Goal: Book appointment/travel/reservation

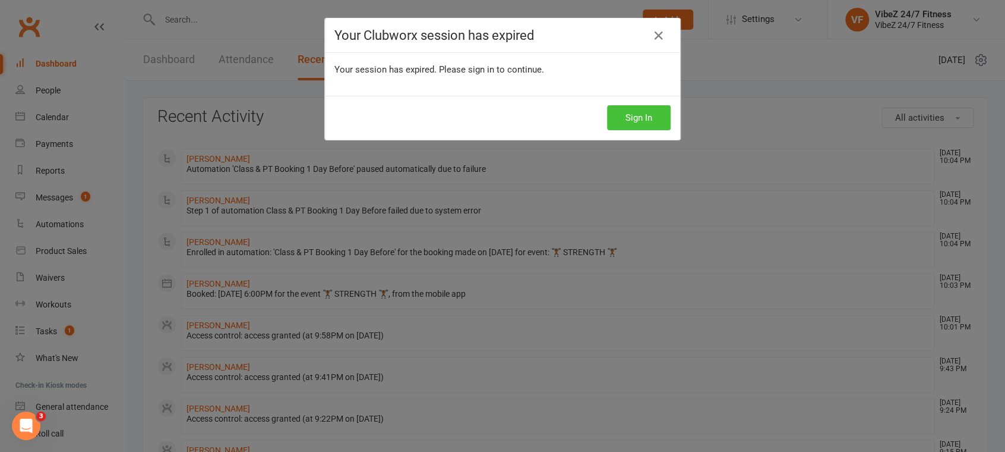
click at [647, 125] on button "Sign In" at bounding box center [639, 117] width 64 height 25
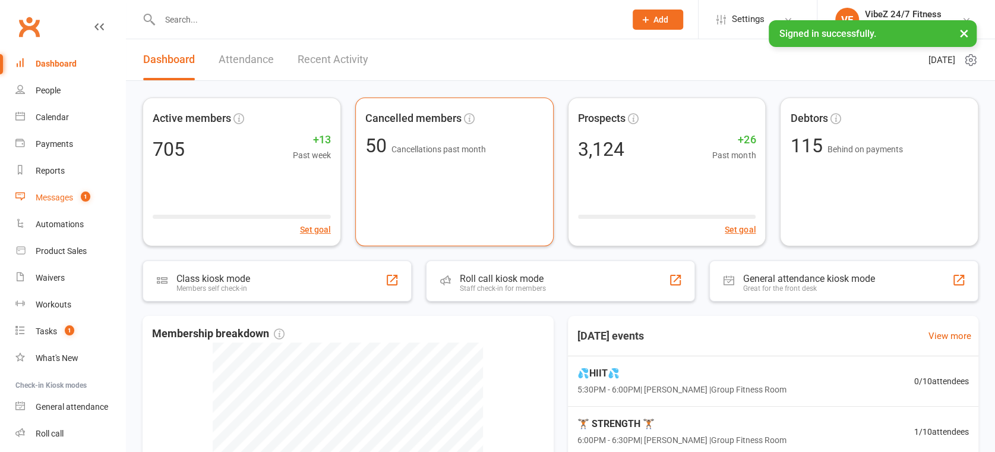
click at [74, 197] on link "Messages 1" at bounding box center [70, 197] width 110 height 27
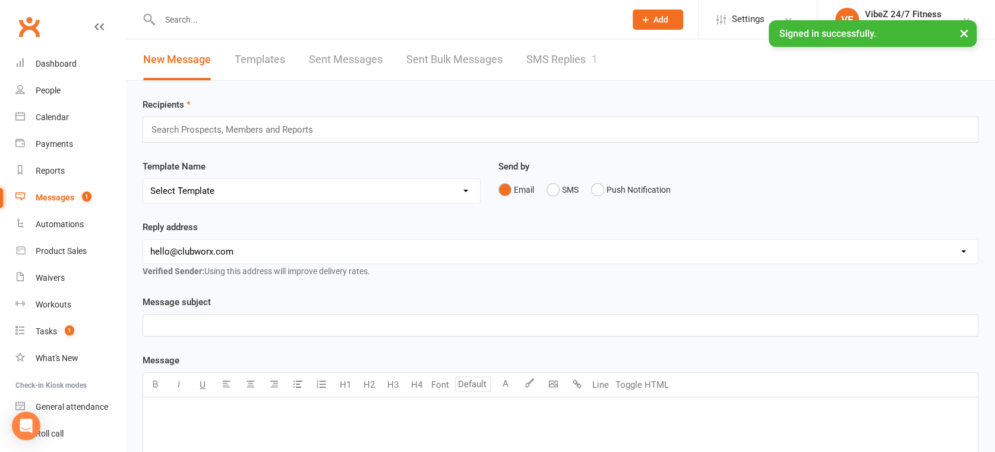
click at [546, 48] on link "SMS Replies 1" at bounding box center [562, 59] width 71 height 41
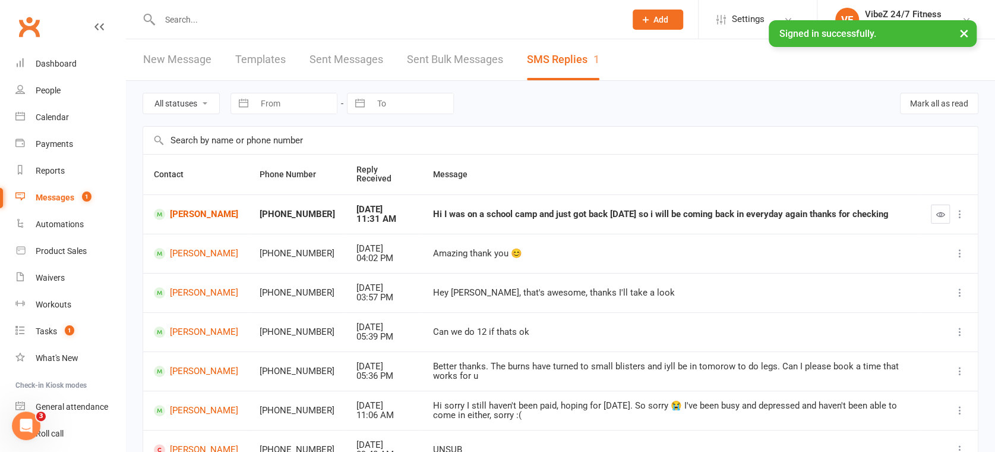
click at [953, 217] on button at bounding box center [960, 214] width 14 height 14
click at [946, 213] on button "button" at bounding box center [940, 213] width 19 height 19
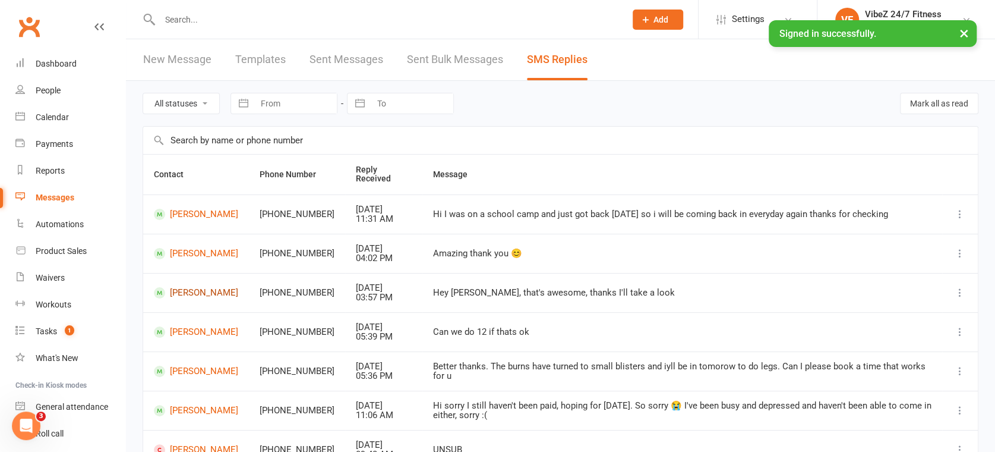
click at [188, 294] on link "[PERSON_NAME]" at bounding box center [196, 292] width 84 height 11
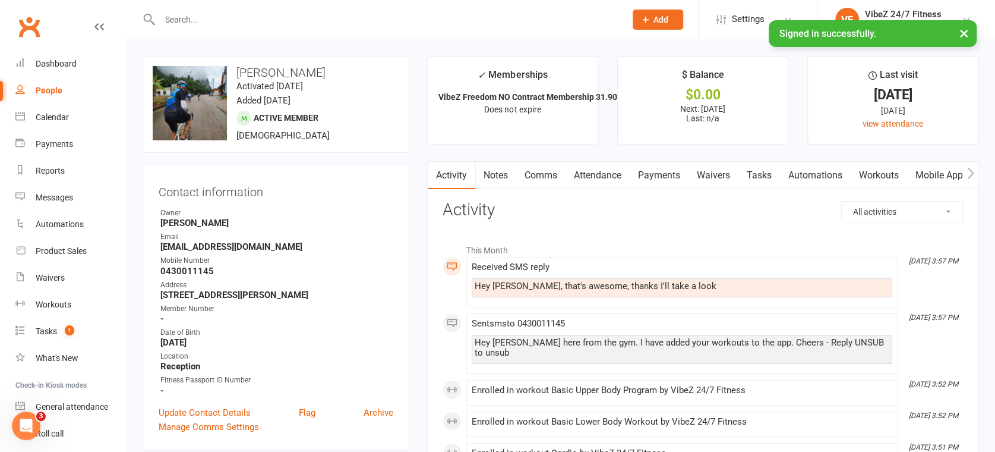
click at [541, 174] on link "Comms" at bounding box center [540, 175] width 49 height 27
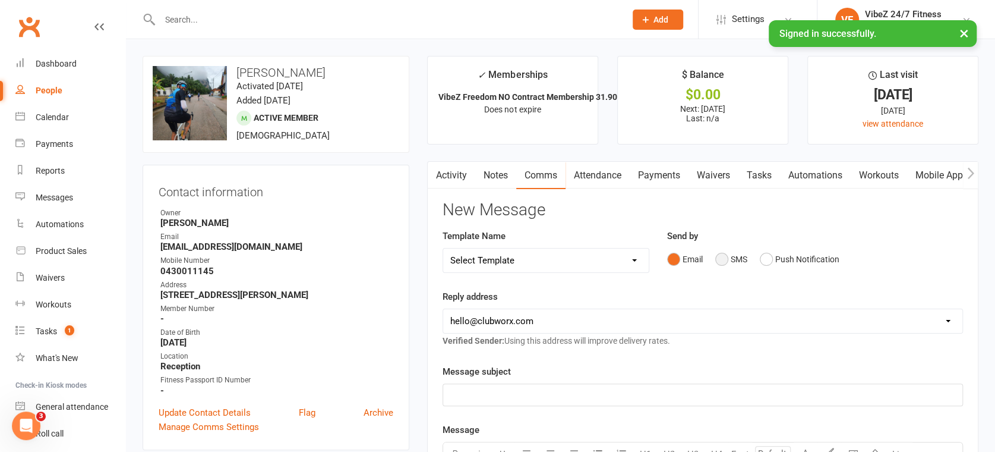
click at [729, 259] on button "SMS" at bounding box center [731, 259] width 32 height 23
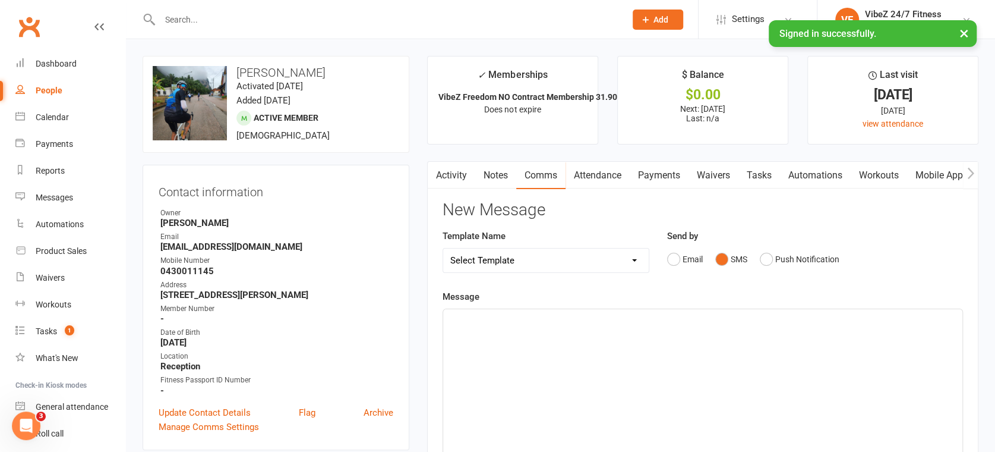
click at [584, 355] on div "﻿" at bounding box center [702, 398] width 519 height 178
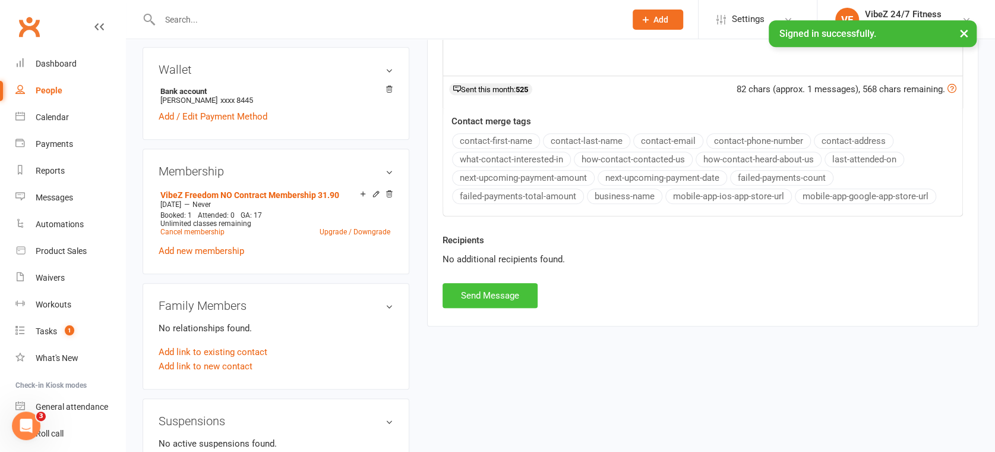
scroll to position [462, 0]
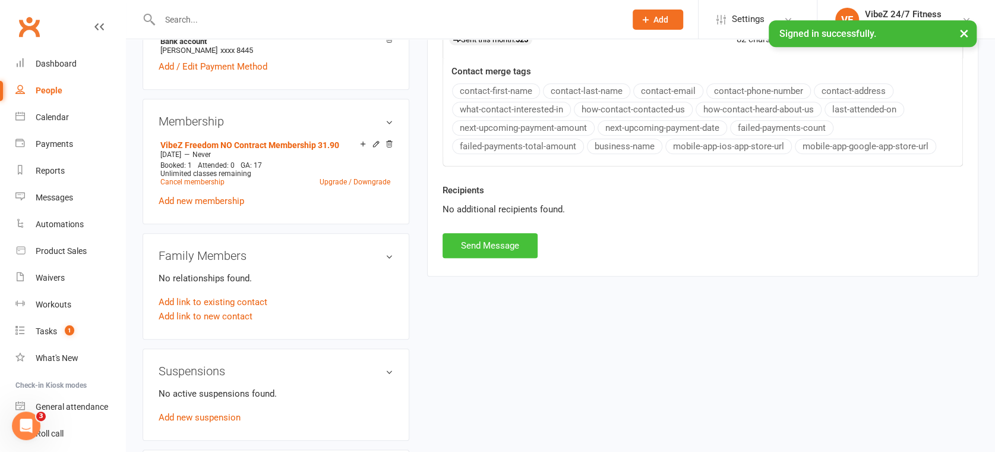
click at [492, 244] on button "Send Message" at bounding box center [490, 245] width 95 height 25
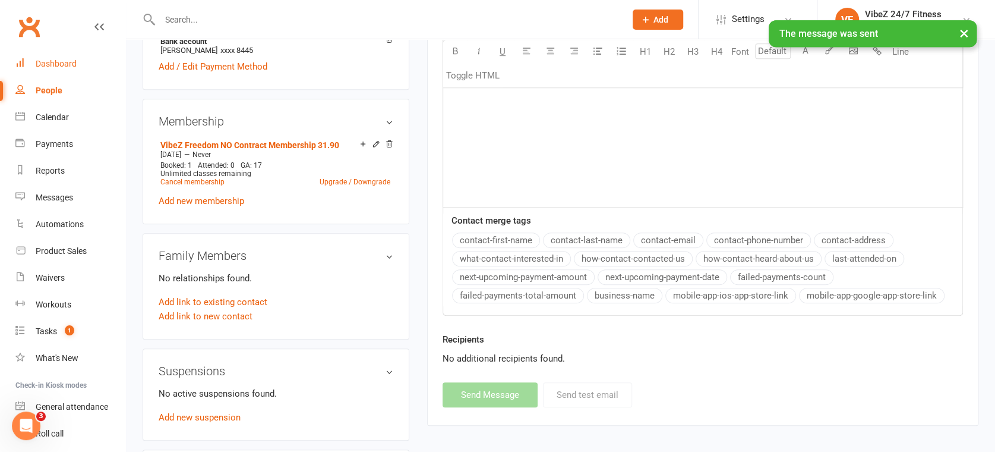
click at [50, 61] on div "Dashboard" at bounding box center [56, 64] width 41 height 10
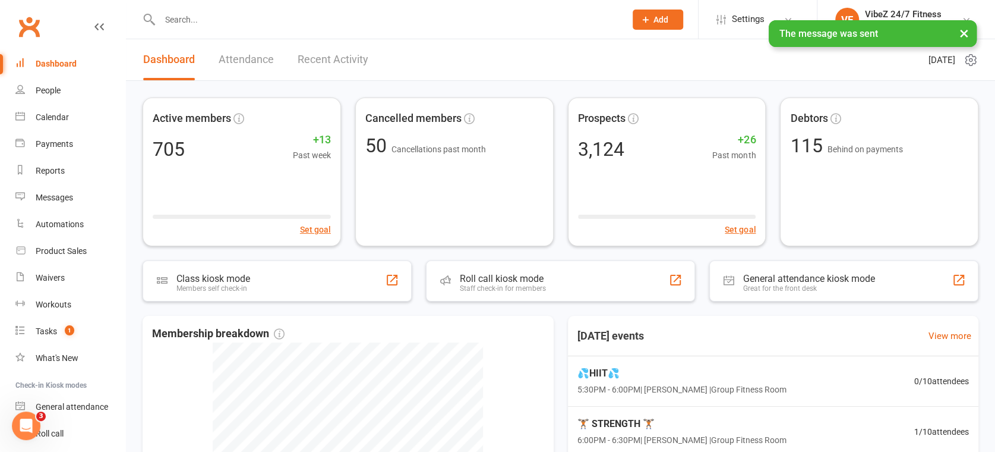
click at [348, 64] on link "Recent Activity" at bounding box center [333, 59] width 71 height 41
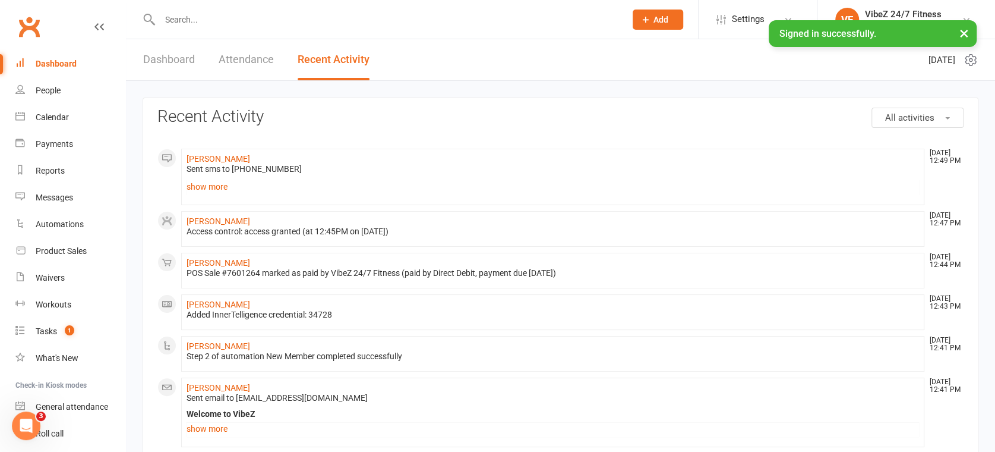
click at [239, 56] on link "Attendance" at bounding box center [246, 59] width 55 height 41
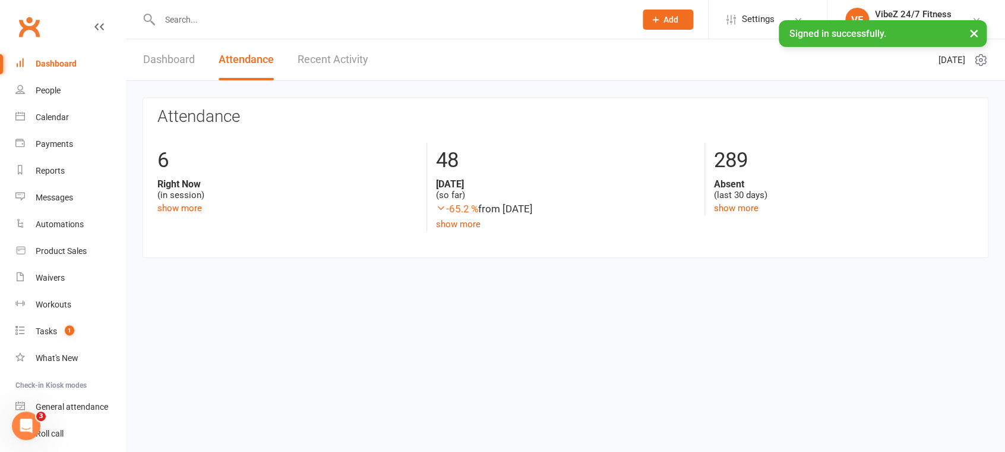
click at [184, 61] on link "Dashboard" at bounding box center [169, 59] width 52 height 41
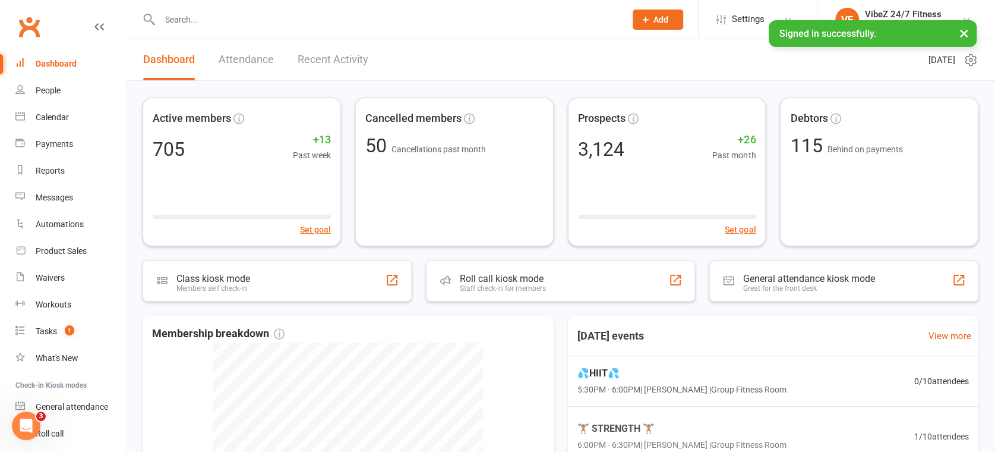
click at [342, 59] on link "Recent Activity" at bounding box center [333, 59] width 71 height 41
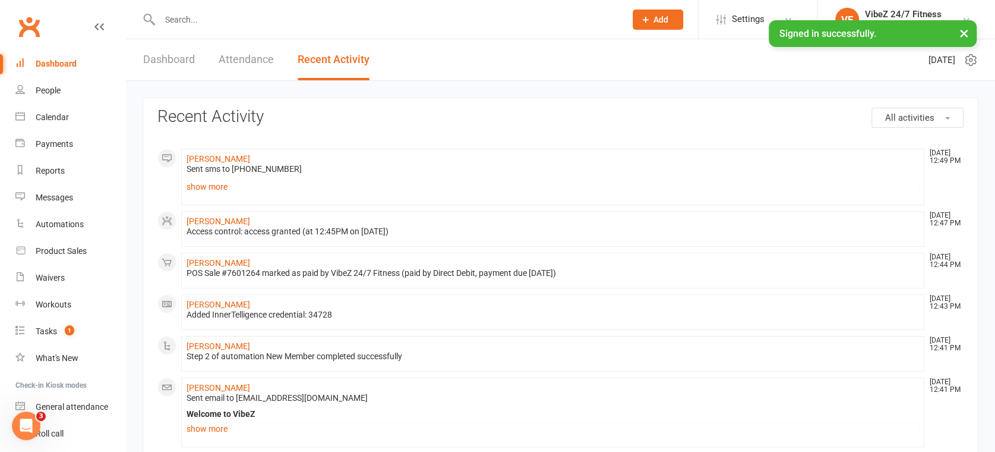
click at [240, 63] on link "Attendance" at bounding box center [246, 59] width 55 height 41
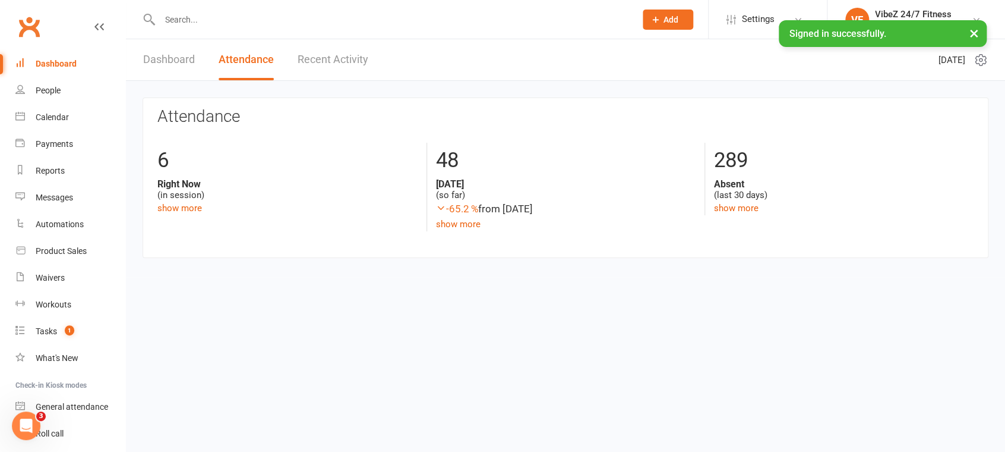
click at [181, 61] on link "Dashboard" at bounding box center [169, 59] width 52 height 41
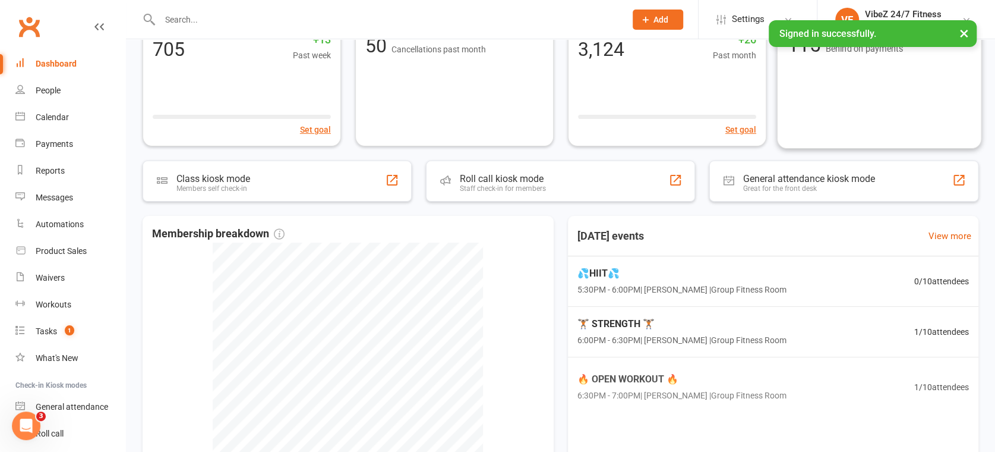
scroll to position [267, 0]
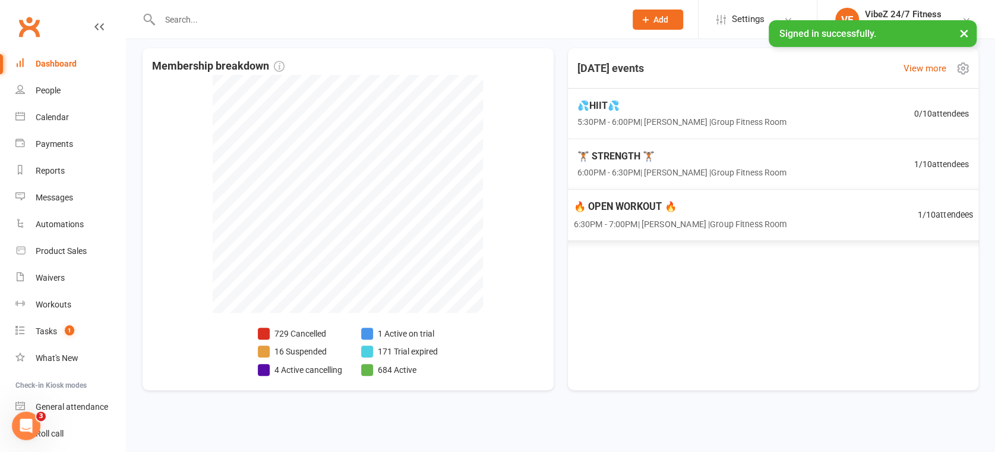
click at [722, 226] on span "6:30PM - 7:00PM | [PERSON_NAME] | Group Fitness Room" at bounding box center [679, 223] width 213 height 14
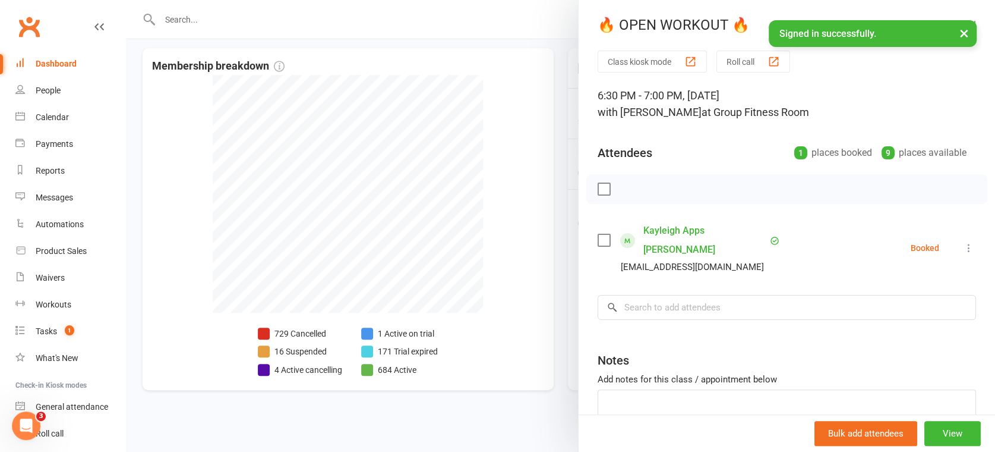
click at [500, 42] on div at bounding box center [560, 226] width 869 height 452
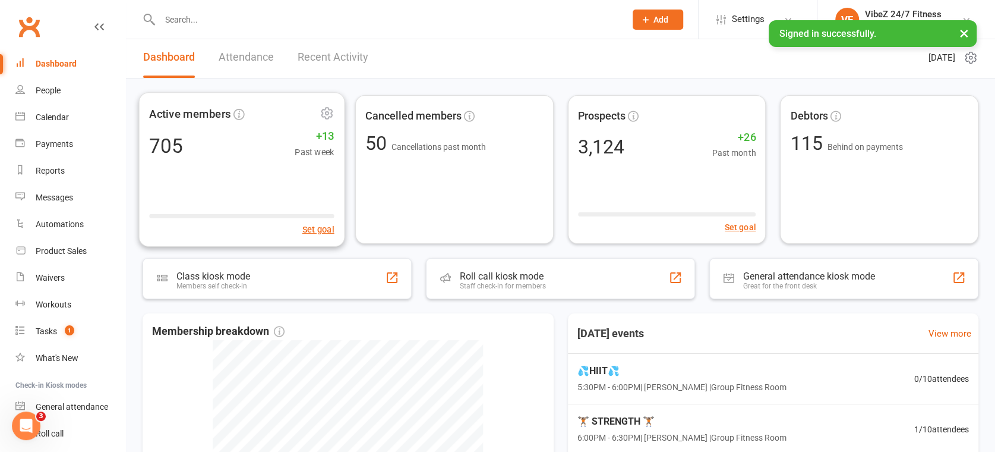
scroll to position [0, 0]
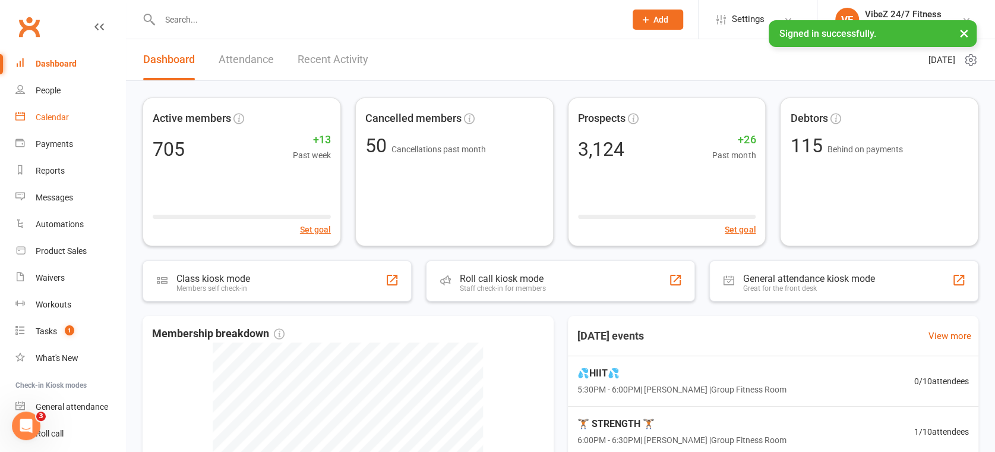
click at [56, 118] on div "Calendar" at bounding box center [52, 117] width 33 height 10
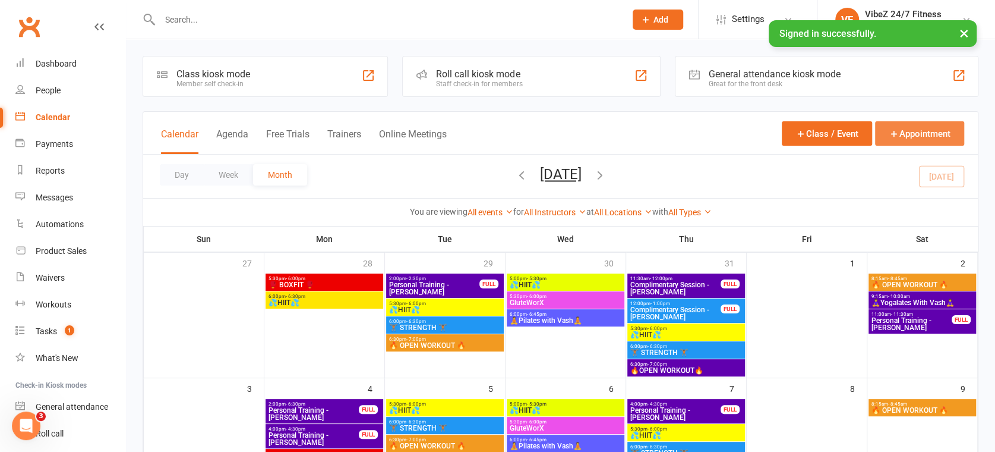
click at [912, 128] on button "Appointment" at bounding box center [919, 133] width 89 height 24
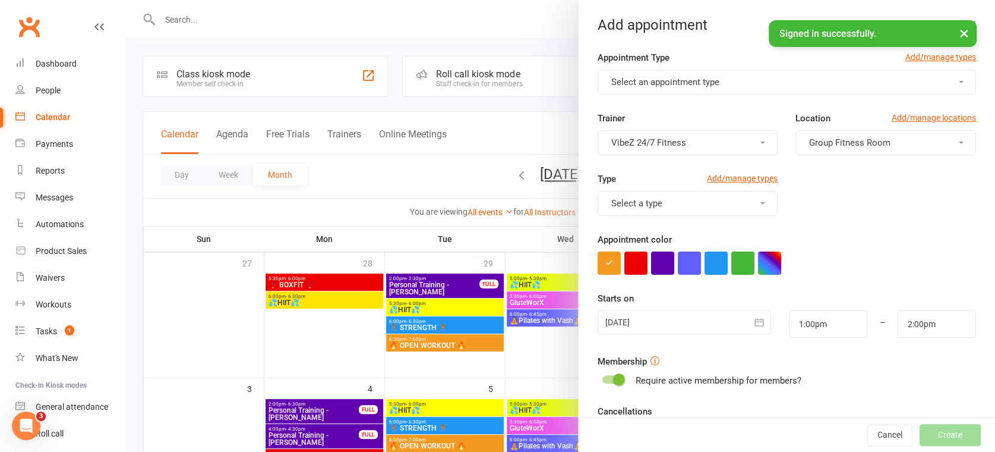
click at [676, 92] on button "Select an appointment type" at bounding box center [787, 82] width 379 height 25
click at [663, 111] on span "Personal Training" at bounding box center [642, 110] width 69 height 11
type input "1:30pm"
click at [862, 136] on button "Group Fitness Room" at bounding box center [886, 142] width 181 height 25
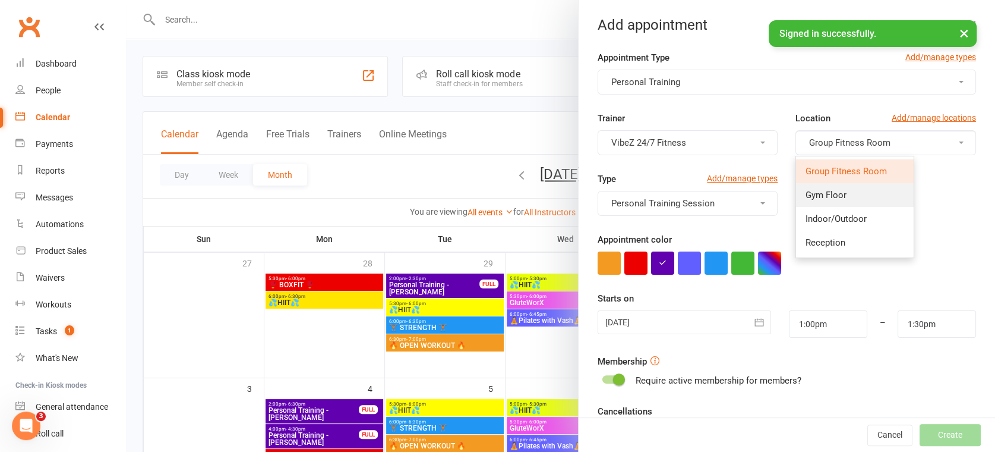
click at [828, 198] on span "Gym Floor" at bounding box center [826, 195] width 41 height 11
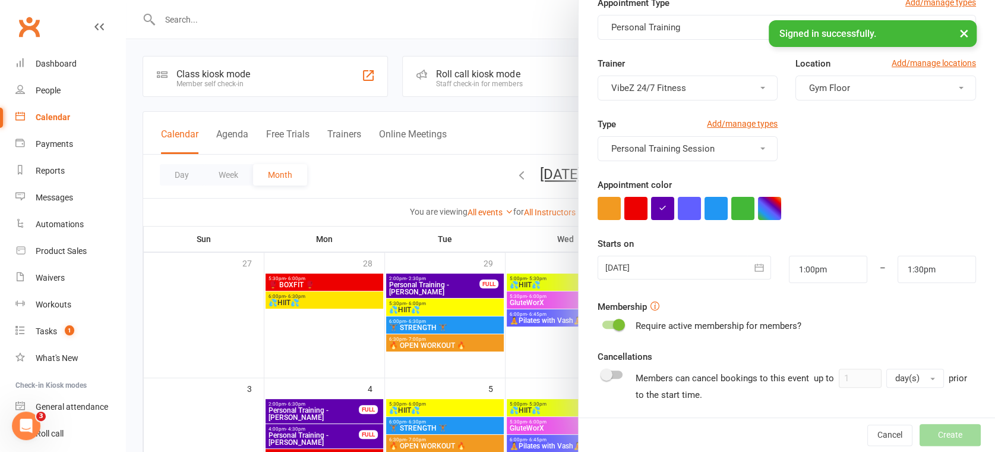
scroll to position [132, 0]
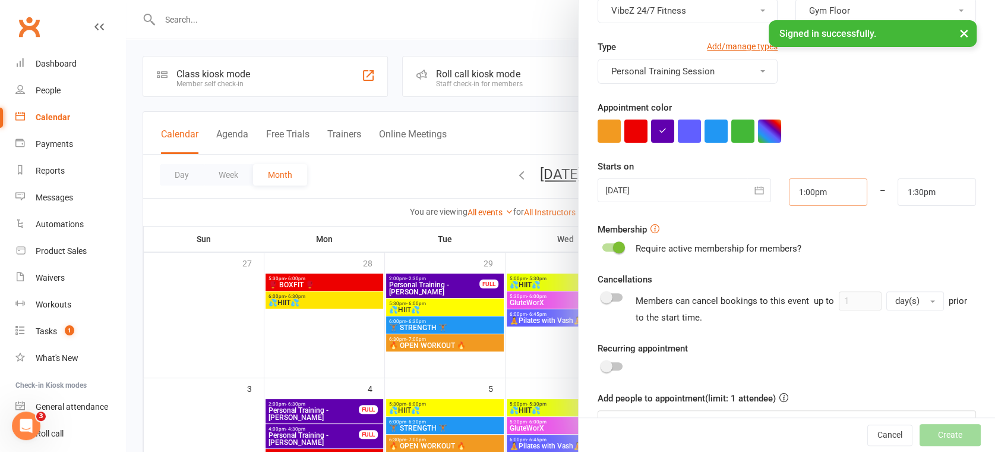
click at [825, 198] on input "1:00pm" at bounding box center [828, 191] width 78 height 27
type input "9:00am"
click at [802, 235] on li "9:00am" at bounding box center [818, 239] width 57 height 18
click at [898, 194] on input "1:30pm" at bounding box center [937, 191] width 78 height 27
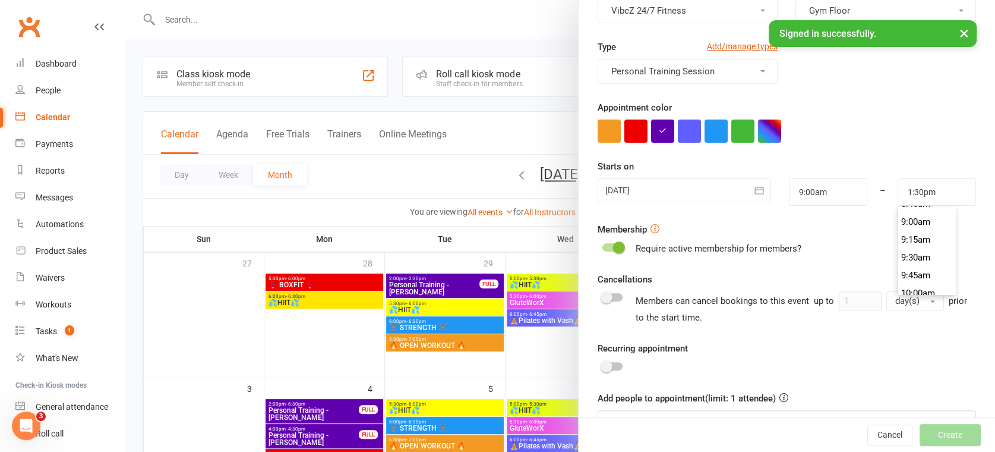
scroll to position [628, 0]
type input "9:30am"
click at [903, 258] on li "9:30am" at bounding box center [927, 265] width 57 height 18
click at [754, 189] on icon "button" at bounding box center [760, 190] width 12 height 12
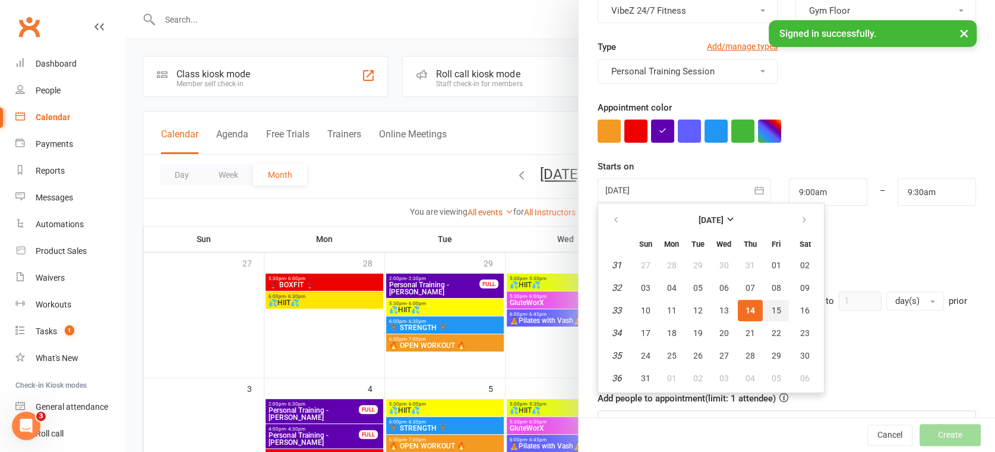
click at [775, 303] on button "15" at bounding box center [776, 310] width 25 height 21
type input "[DATE]"
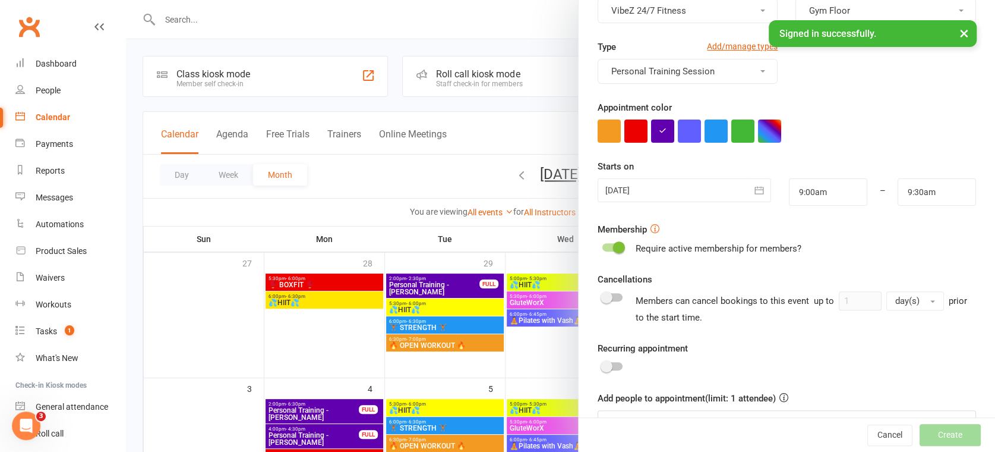
scroll to position [165, 0]
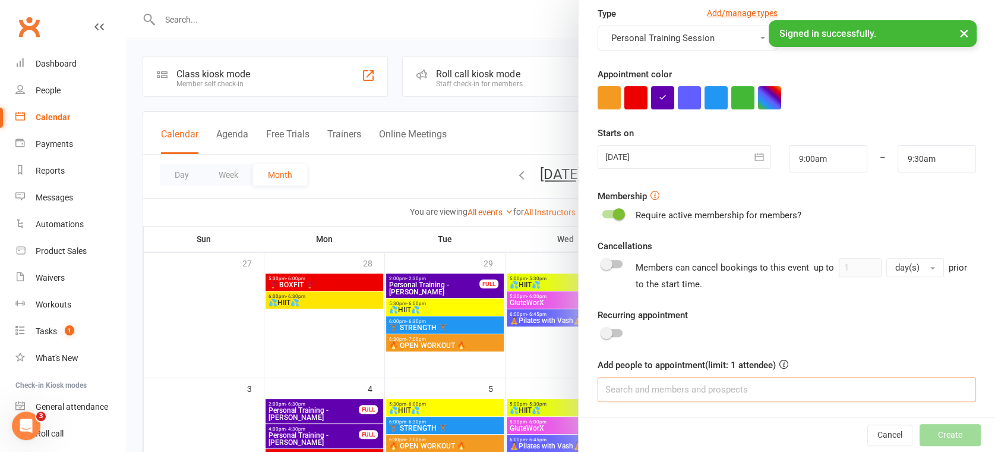
click at [635, 377] on input at bounding box center [787, 389] width 379 height 25
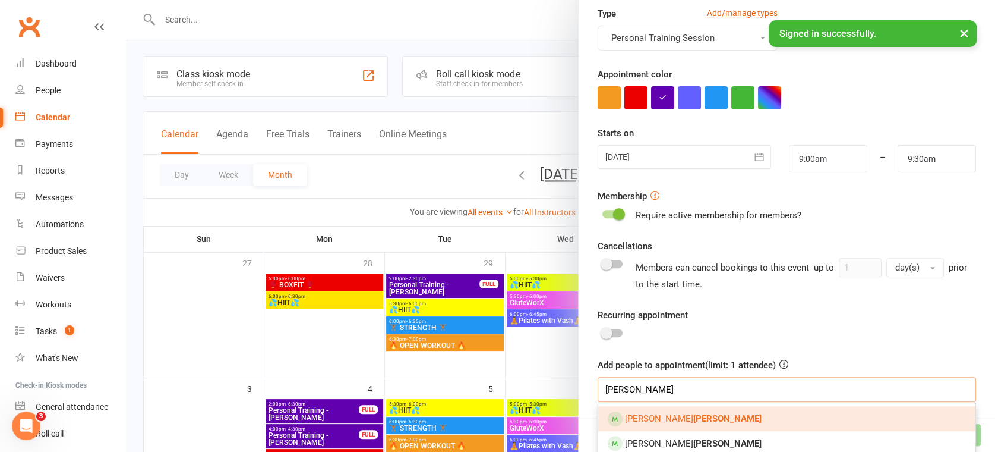
type input "[PERSON_NAME]"
drag, startPoint x: 648, startPoint y: 421, endPoint x: 663, endPoint y: 420, distance: 14.3
click at [694, 421] on strong "[PERSON_NAME]" at bounding box center [728, 418] width 68 height 11
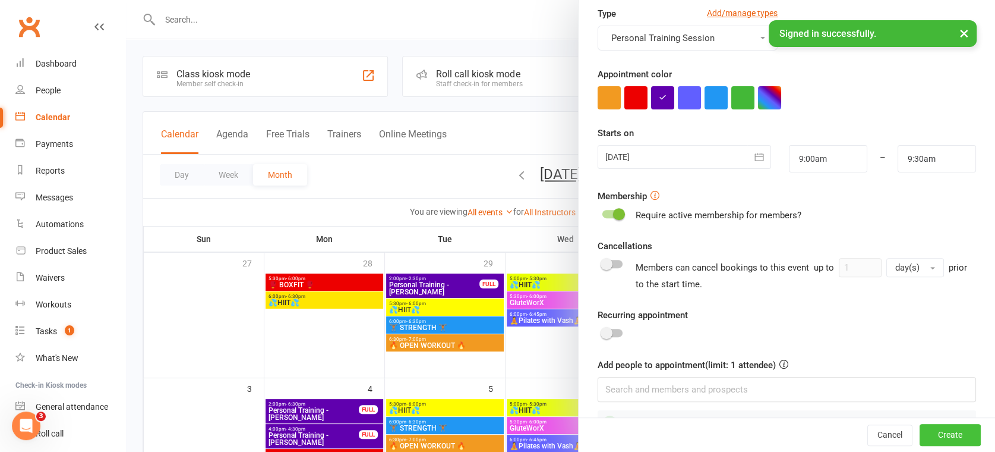
click at [934, 440] on button "Create" at bounding box center [950, 434] width 61 height 21
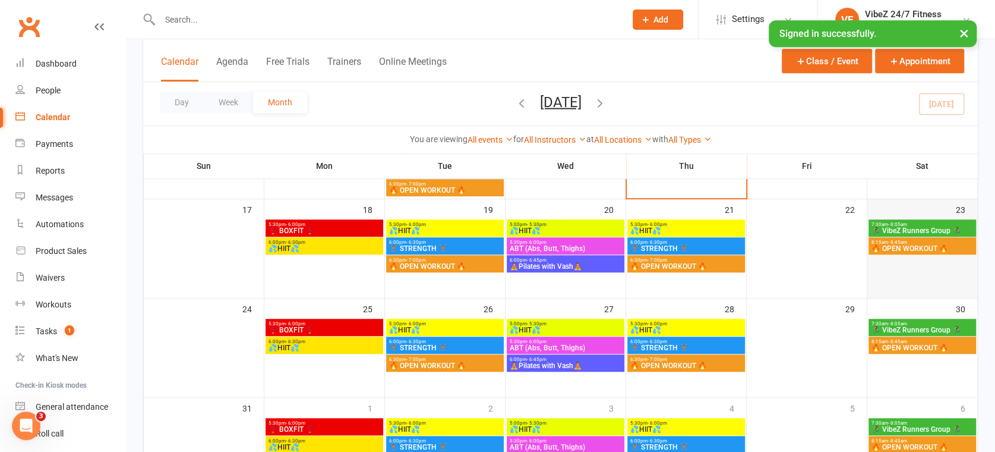
scroll to position [121, 0]
